Goal: Download file/media

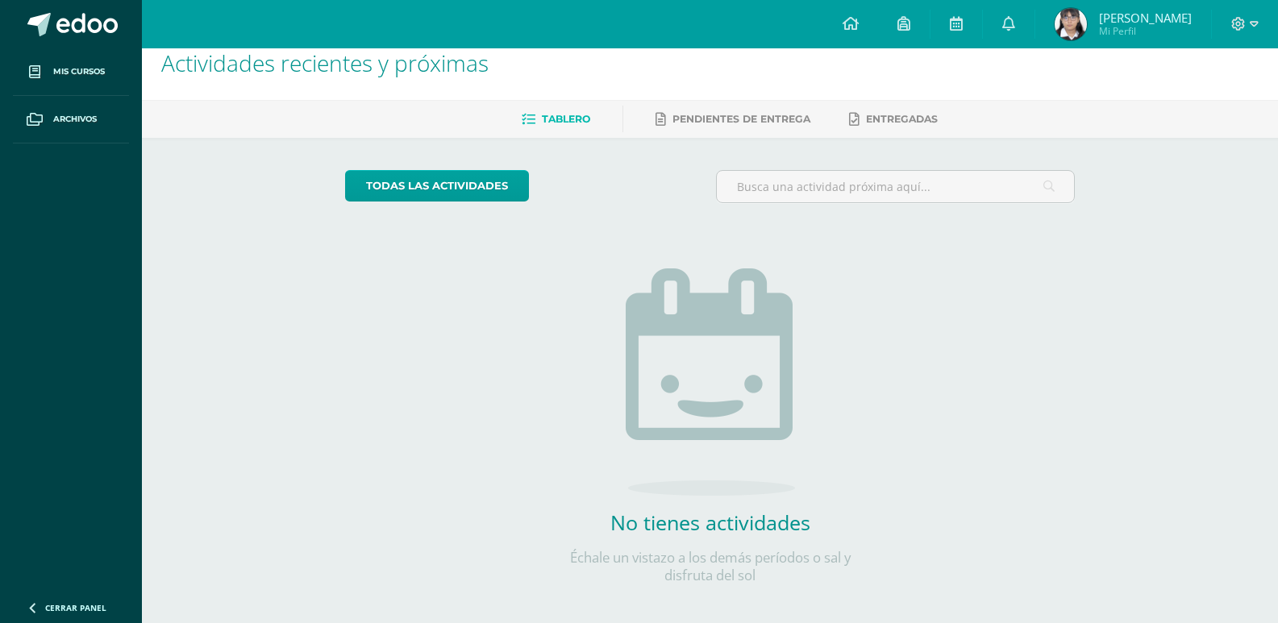
scroll to position [34, 0]
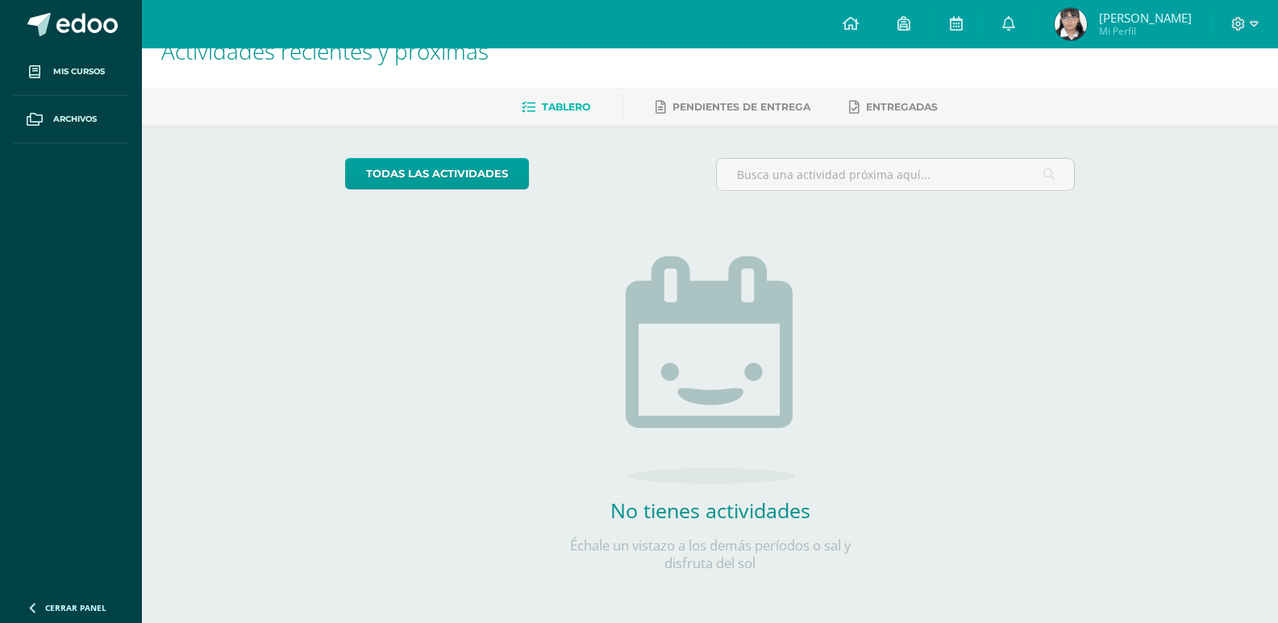
click at [477, 363] on div "todas las Actividades No tienes actividades Échale un vistazo a los demás perío…" at bounding box center [710, 375] width 794 height 498
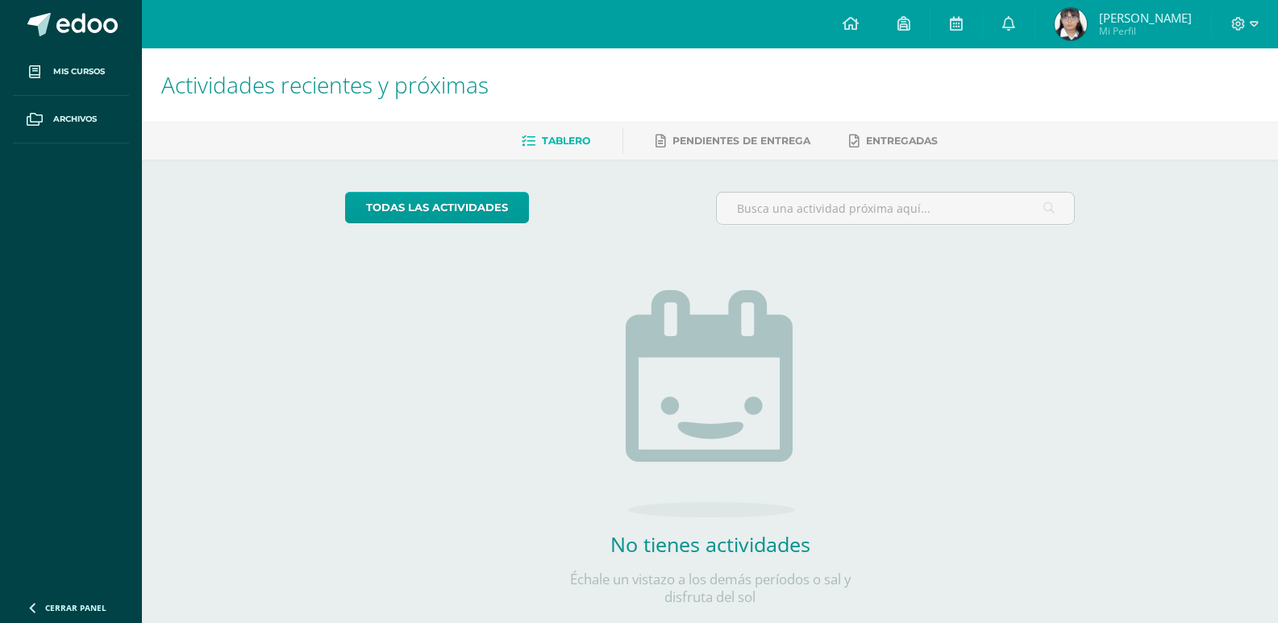
click at [390, 7] on div "Configuración Cerrar sesión [PERSON_NAME] Mi Perfil Avisos 0 avisos sin leer Av…" at bounding box center [710, 24] width 1136 height 48
click at [107, 33] on span at bounding box center [86, 25] width 61 height 24
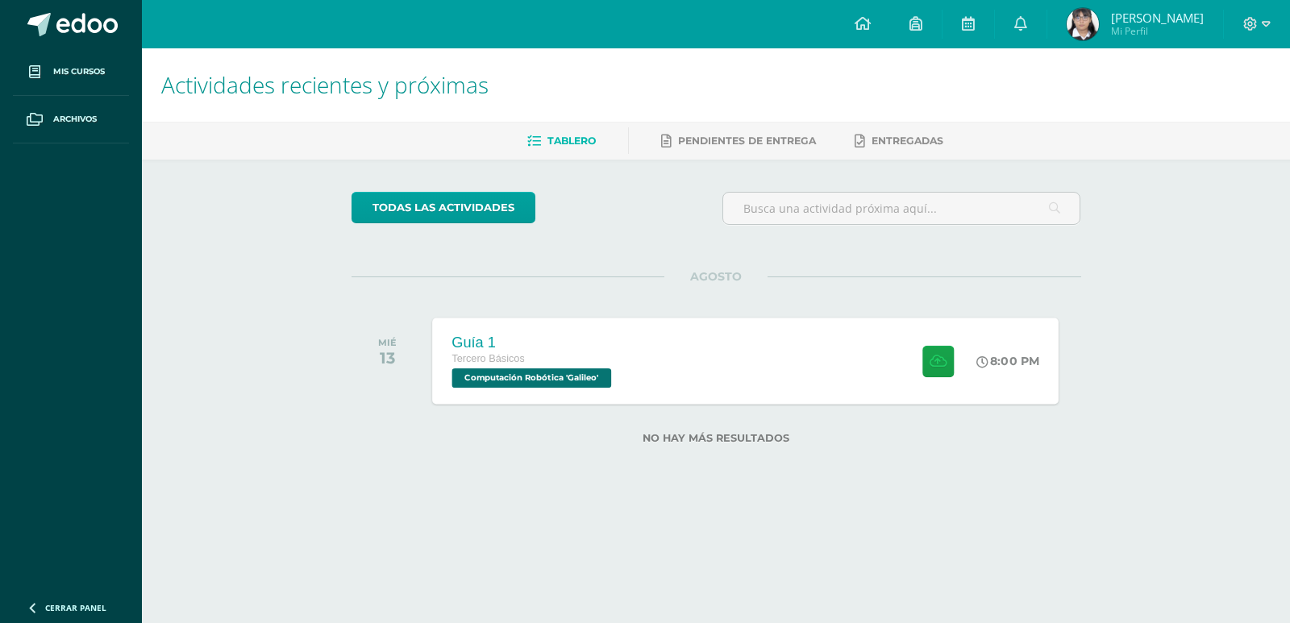
click at [752, 373] on div "Guía 1 Tercero Básicos Computación Robótica 'Galileo' 8:00 PM Guía 1 Computació…" at bounding box center [745, 361] width 627 height 86
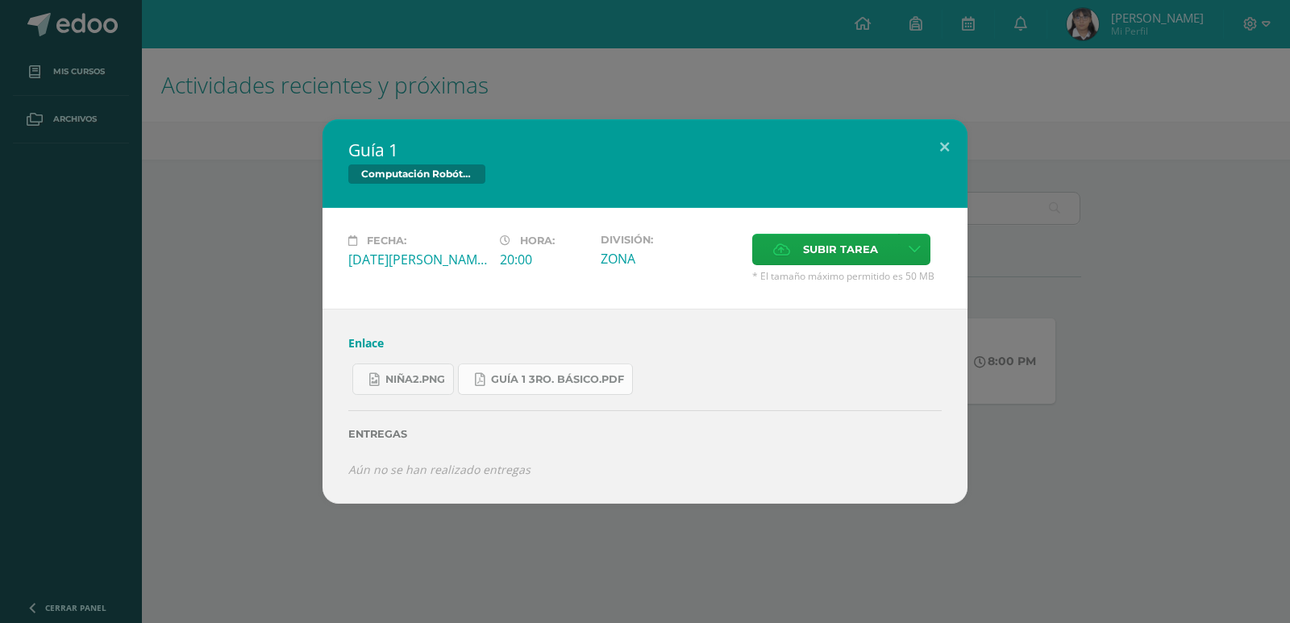
click at [470, 386] on link "Guía 1 3ro. Básico.pdf" at bounding box center [545, 379] width 175 height 31
click at [402, 377] on span "niña2.png" at bounding box center [415, 379] width 60 height 13
click at [231, 148] on div "Guía 1 Computación Robótica Fecha: Miércoles 13 de Agosto Hora: 20:00 División:…" at bounding box center [644, 311] width 1277 height 384
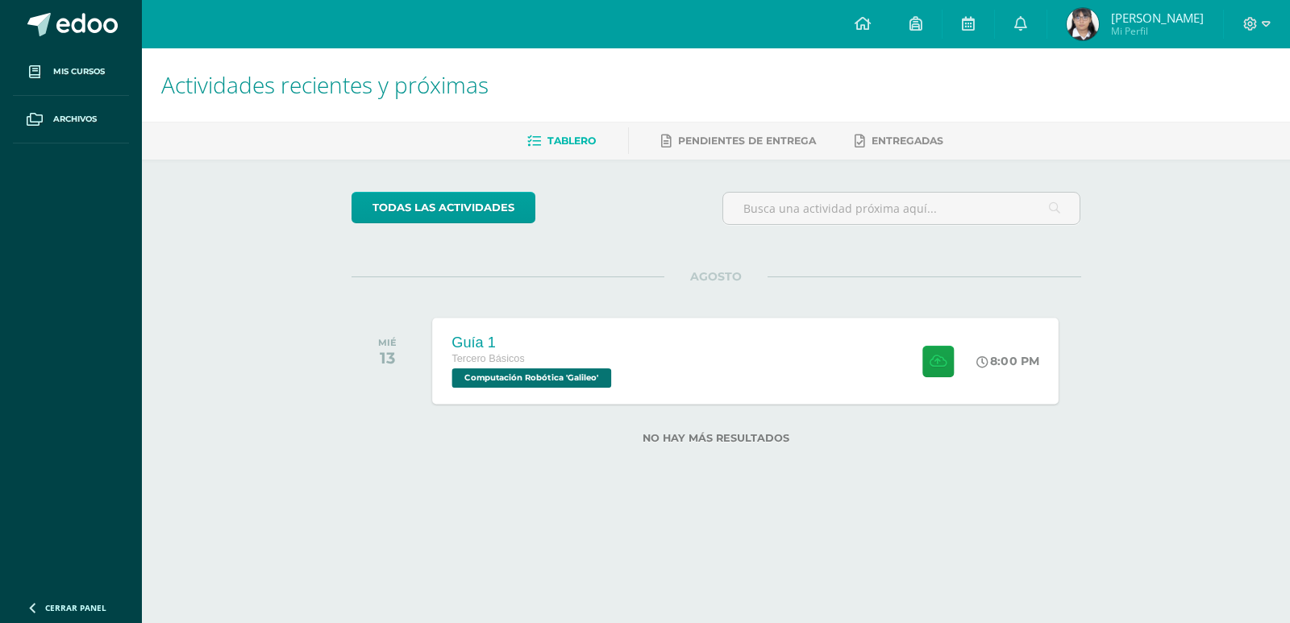
click at [569, 360] on div "Tercero Básicos" at bounding box center [534, 360] width 164 height 18
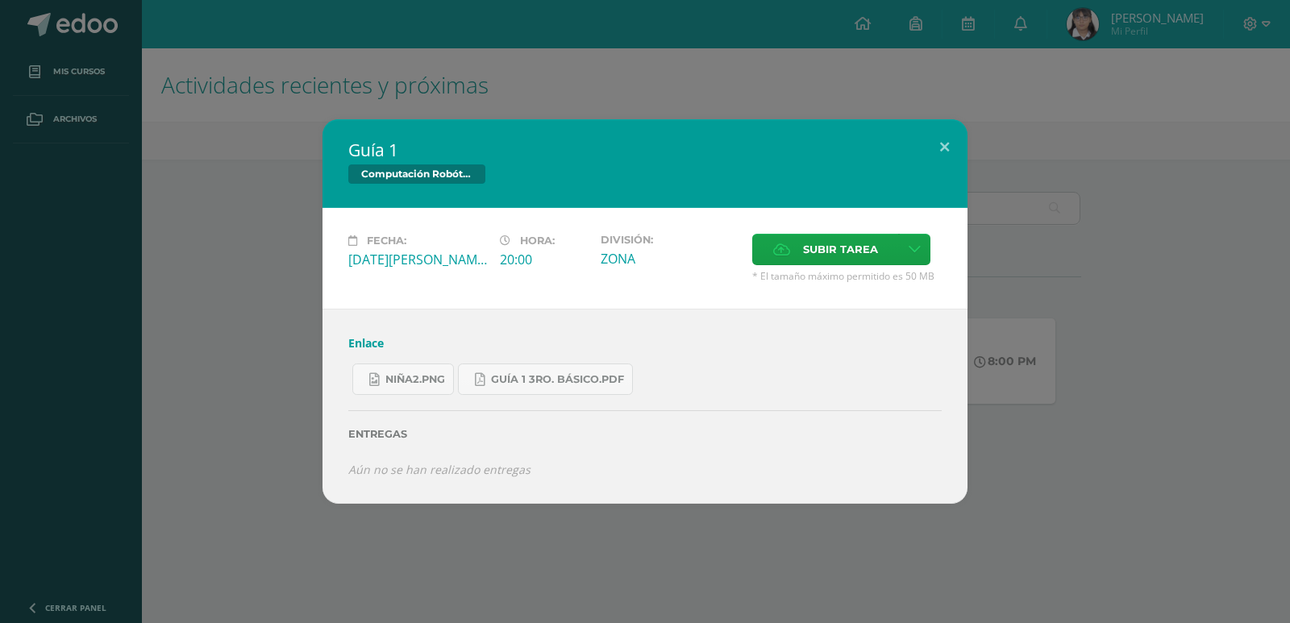
click at [354, 344] on link "Enlace" at bounding box center [365, 342] width 35 height 15
